Goal: Navigation & Orientation: Find specific page/section

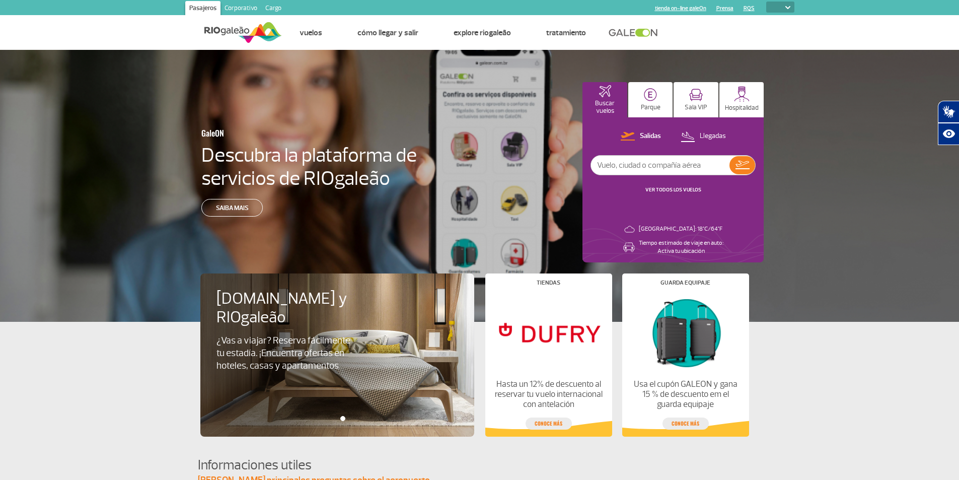
select select
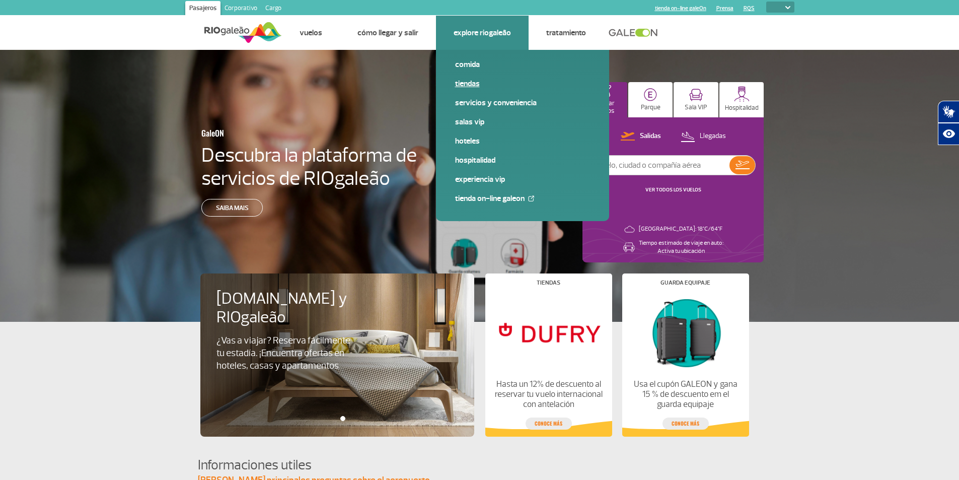
click at [466, 84] on link "Tiendas" at bounding box center [522, 83] width 135 height 11
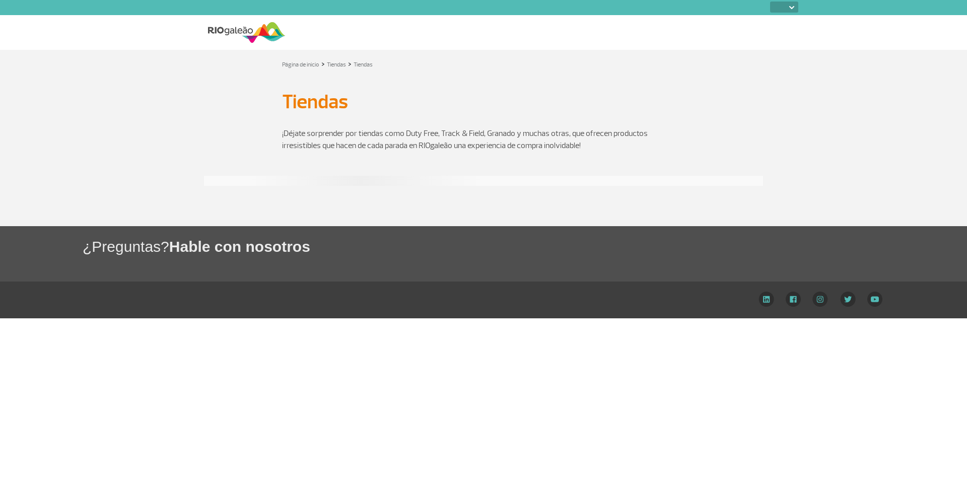
select select
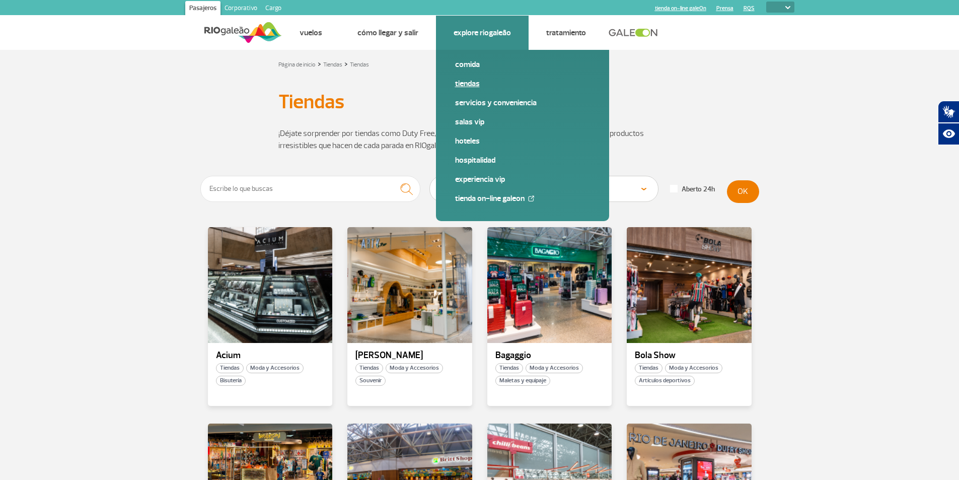
click at [472, 85] on link "Tiendas" at bounding box center [522, 83] width 135 height 11
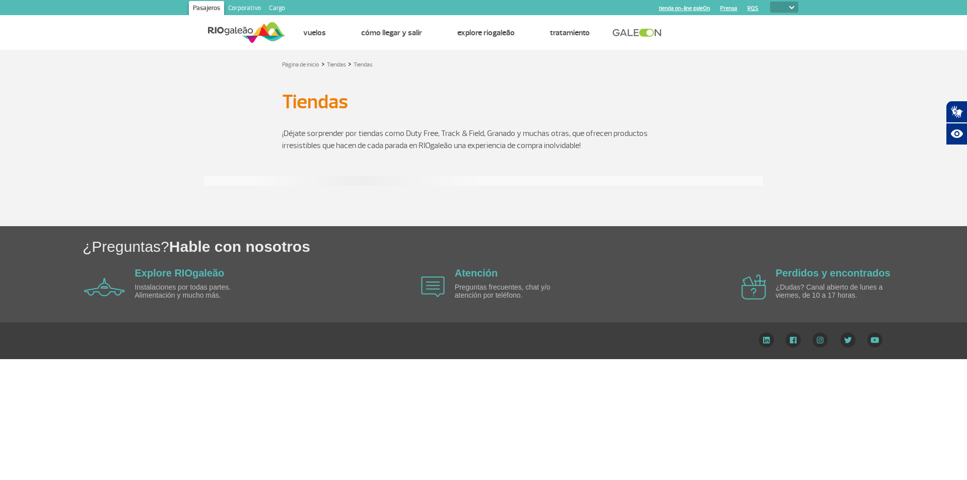
select select
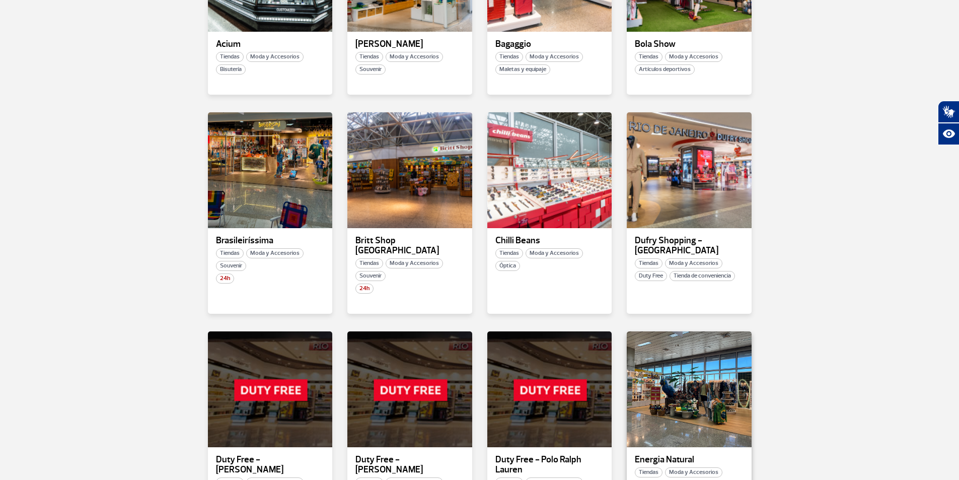
scroll to position [302, 0]
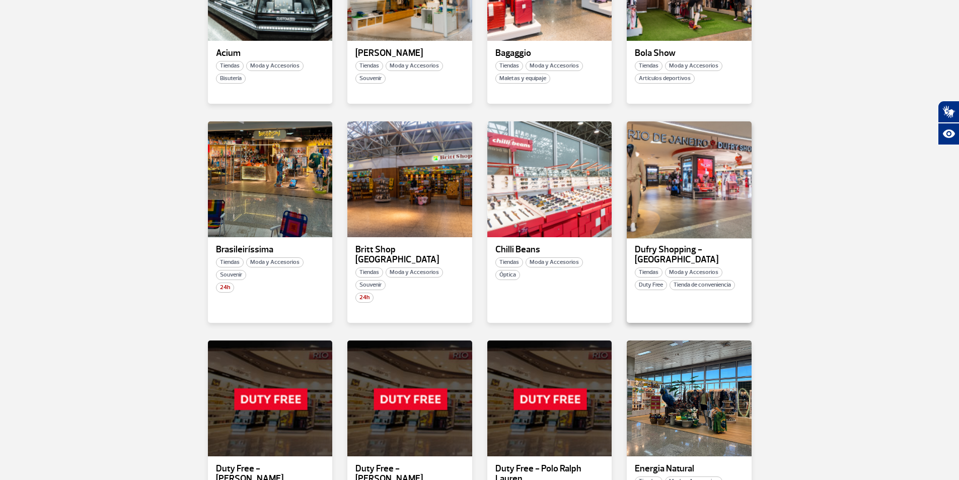
click at [695, 205] on div at bounding box center [689, 179] width 127 height 118
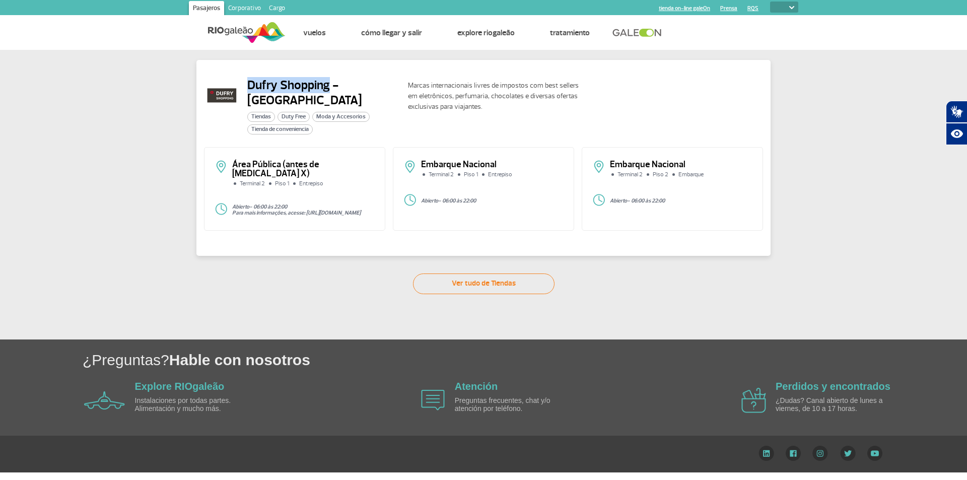
drag, startPoint x: 247, startPoint y: 87, endPoint x: 327, endPoint y: 90, distance: 79.6
click at [327, 90] on h2 "Dufry Shopping - [GEOGRAPHIC_DATA]" at bounding box center [323, 93] width 153 height 30
copy h2 "Dufry Shopping"
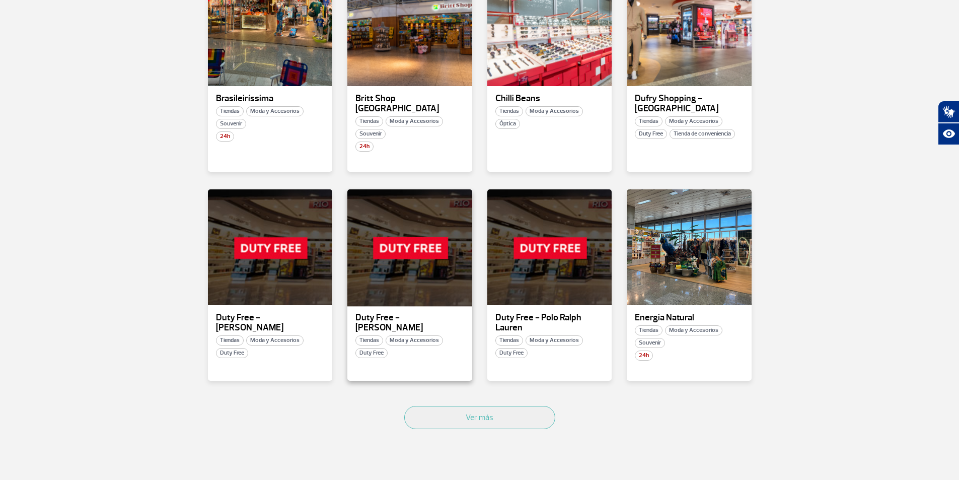
scroll to position [302, 0]
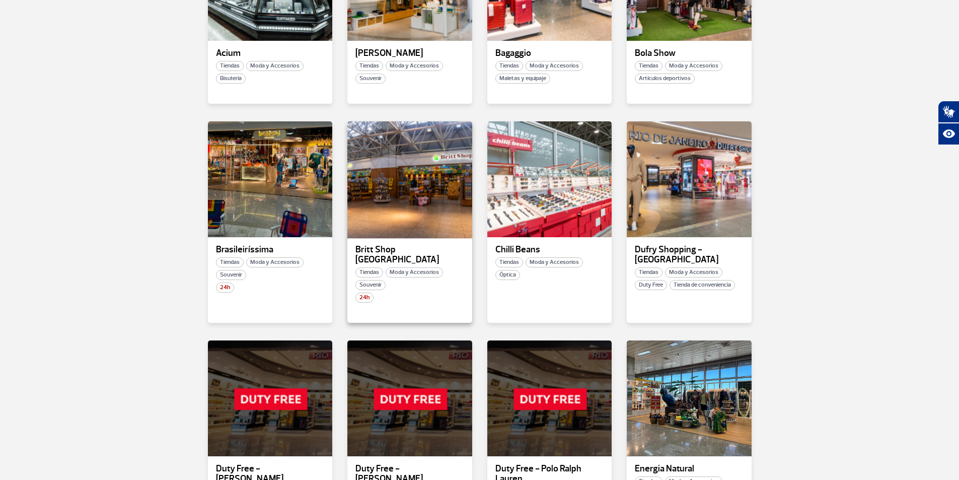
click at [417, 199] on div at bounding box center [409, 179] width 127 height 118
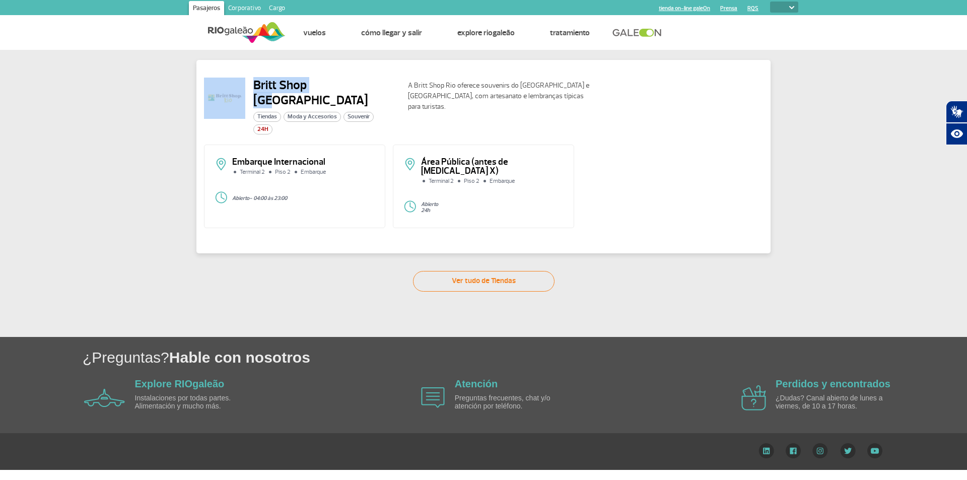
drag, startPoint x: 254, startPoint y: 83, endPoint x: 353, endPoint y: 88, distance: 99.3
click at [353, 88] on div "Britt Shop Rio Tiendas Moda y Accesorios Souvenir 24H" at bounding box center [302, 106] width 196 height 57
copy div "Britt Shop Rio"
